Goal: Find specific page/section: Find specific page/section

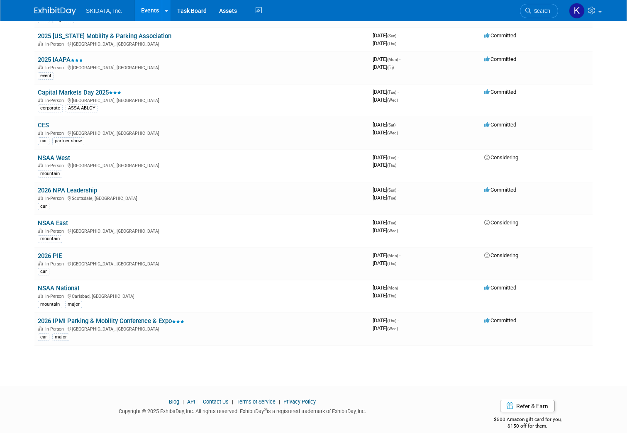
scroll to position [171, 0]
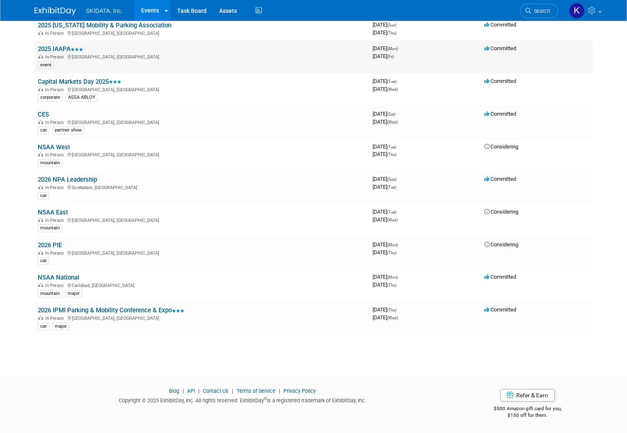
click at [51, 48] on link "2025 IAAPA" at bounding box center [60, 48] width 45 height 7
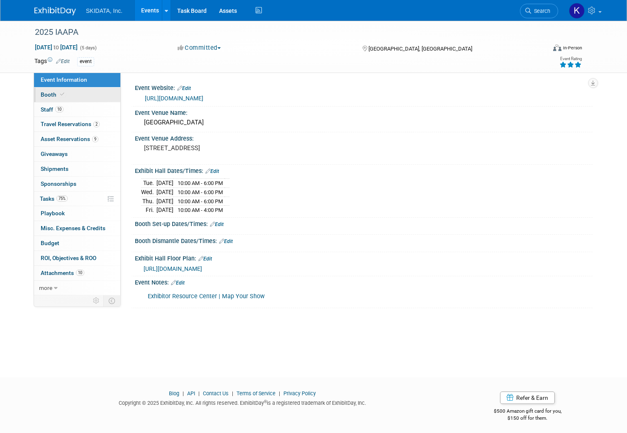
click at [48, 92] on span "Booth" at bounding box center [53, 94] width 25 height 7
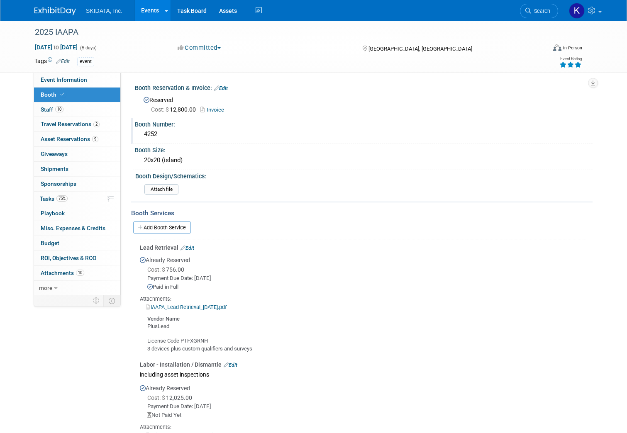
drag, startPoint x: 154, startPoint y: 135, endPoint x: 136, endPoint y: 134, distance: 18.3
click at [141, 134] on div "4252" at bounding box center [363, 134] width 445 height 13
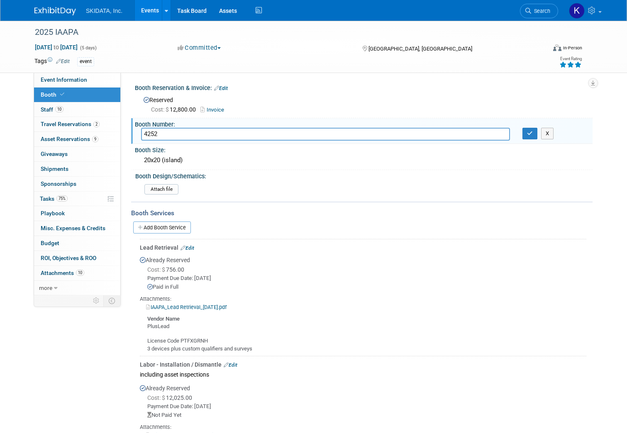
drag, startPoint x: 156, startPoint y: 133, endPoint x: 136, endPoint y: 133, distance: 20.3
click at [141, 133] on input "4252" at bounding box center [325, 134] width 369 height 13
